Goal: Information Seeking & Learning: Learn about a topic

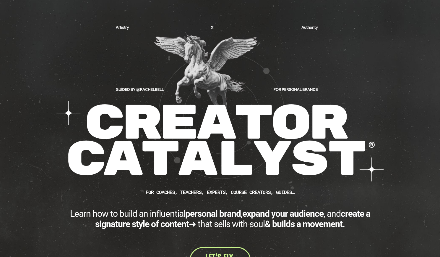
click at [404, 40] on div "CUSTOM JAVASCRIPT / HTML FOR Coaches, teachers, experts, course creators, guide…" at bounding box center [220, 146] width 440 height 292
click at [340, 0] on div "CUSTOM JAVASCRIPT / HTML FOR Coaches, teachers, experts, course creators, guide…" at bounding box center [220, 146] width 440 height 292
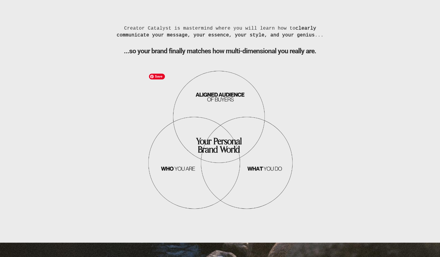
scroll to position [532, 0]
